Goal: Transaction & Acquisition: Purchase product/service

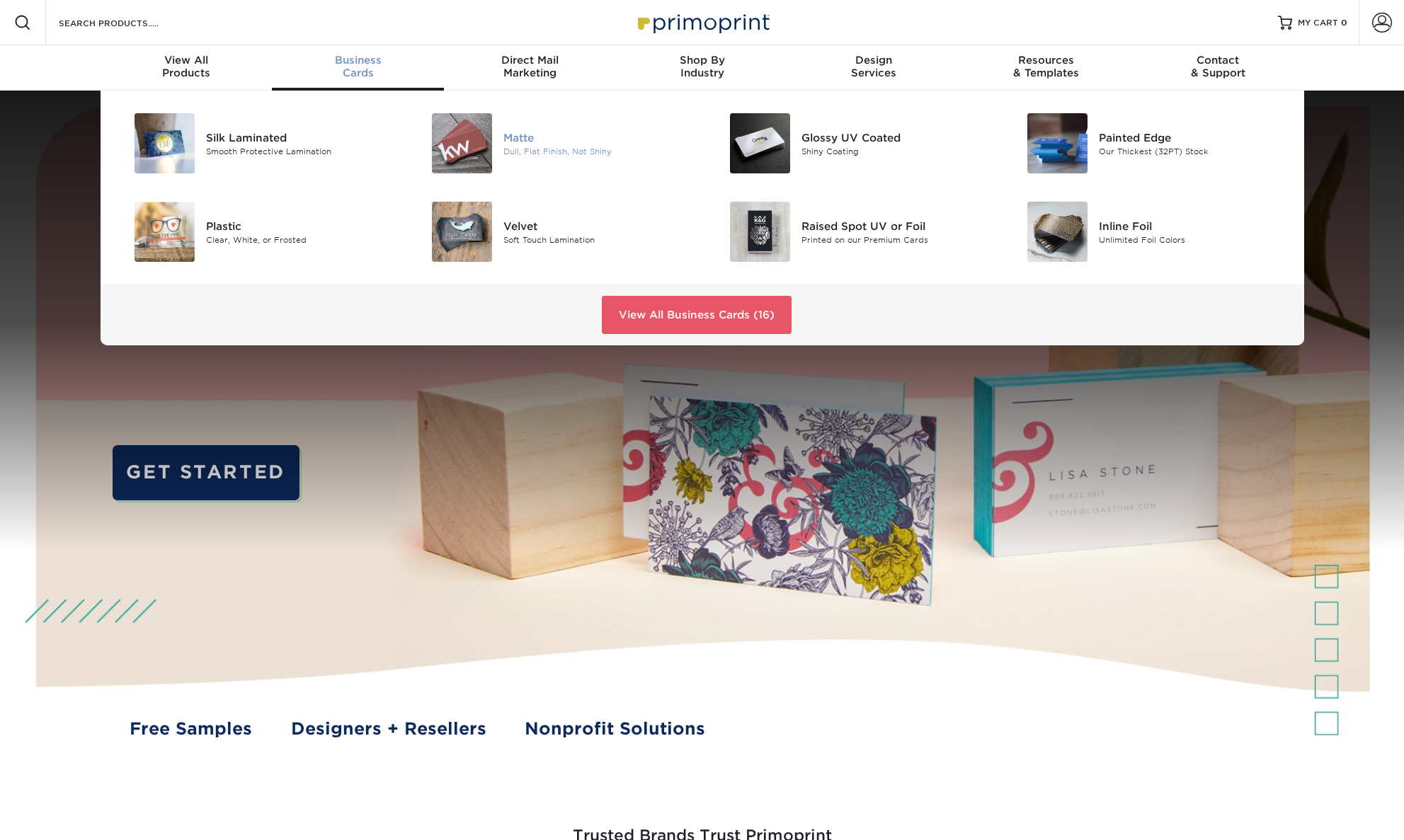
click at [481, 144] on img at bounding box center [462, 144] width 60 height 60
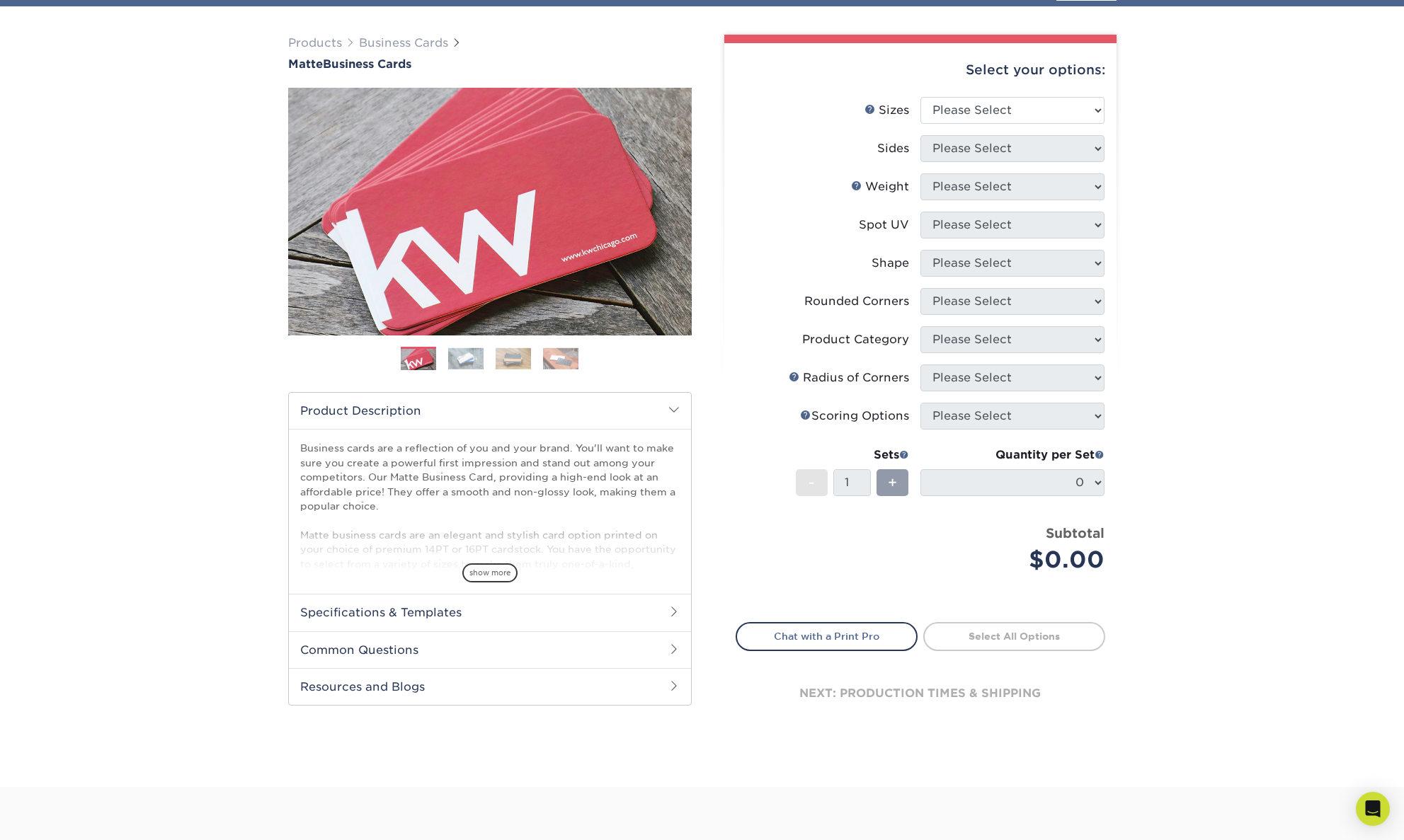
scroll to position [125, 0]
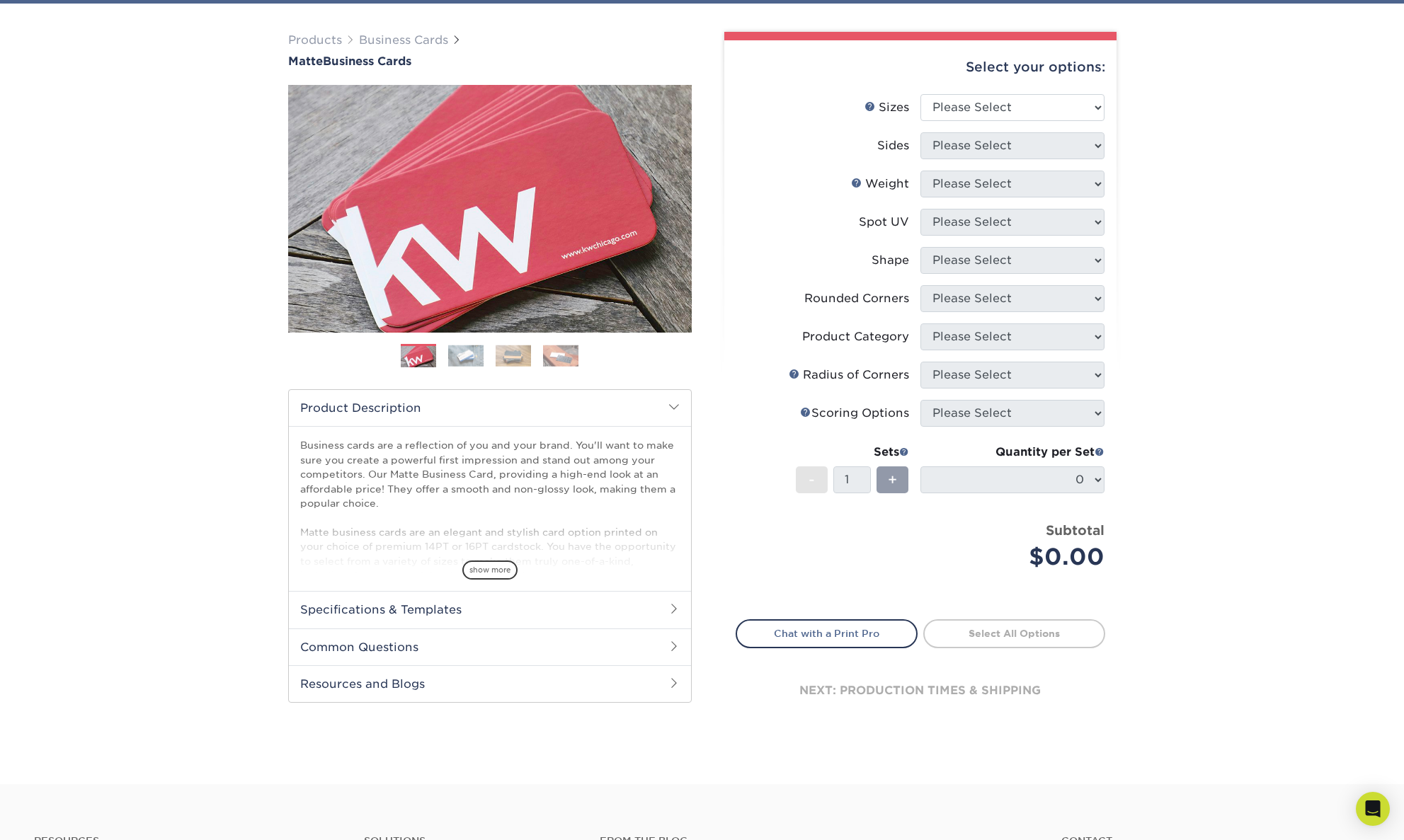
click at [465, 623] on h2 "Specifications & Templates" at bounding box center [490, 609] width 402 height 37
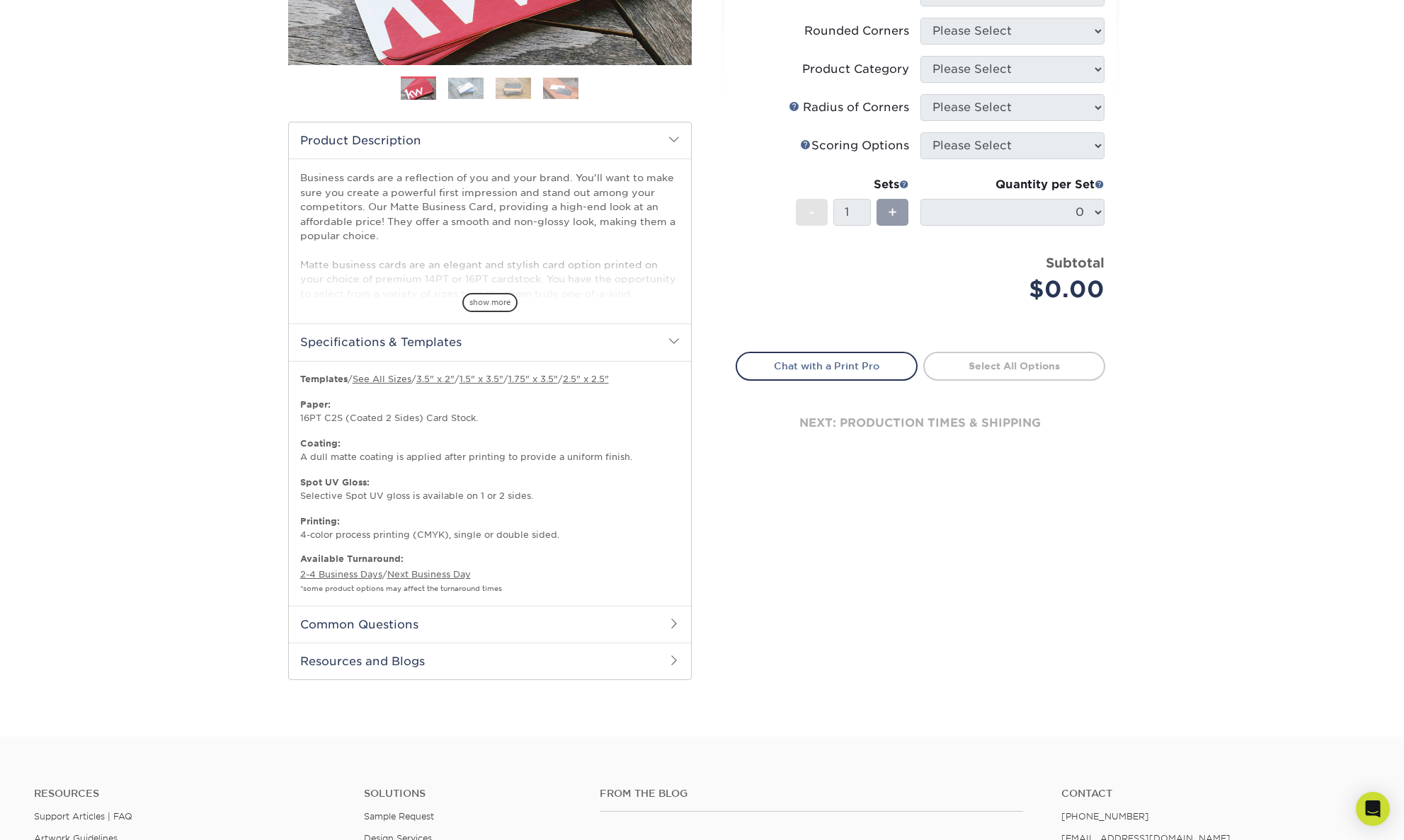
scroll to position [356, 0]
click at [445, 379] on link "3.5" x 2"" at bounding box center [435, 377] width 38 height 11
